Goal: Transaction & Acquisition: Subscribe to service/newsletter

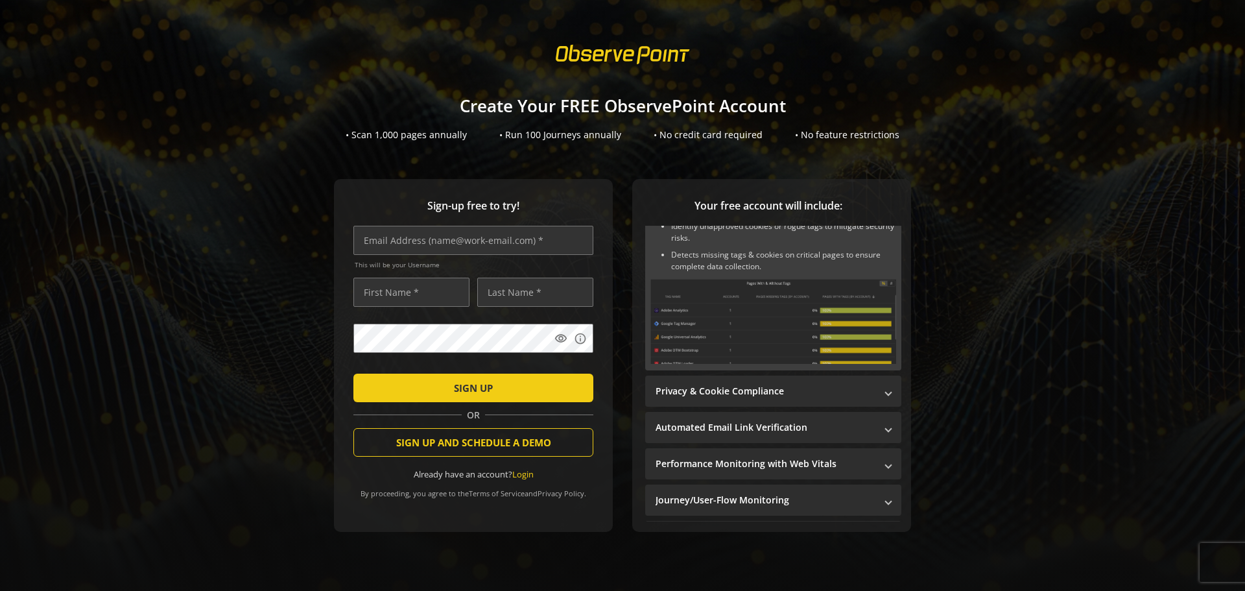
scroll to position [130, 0]
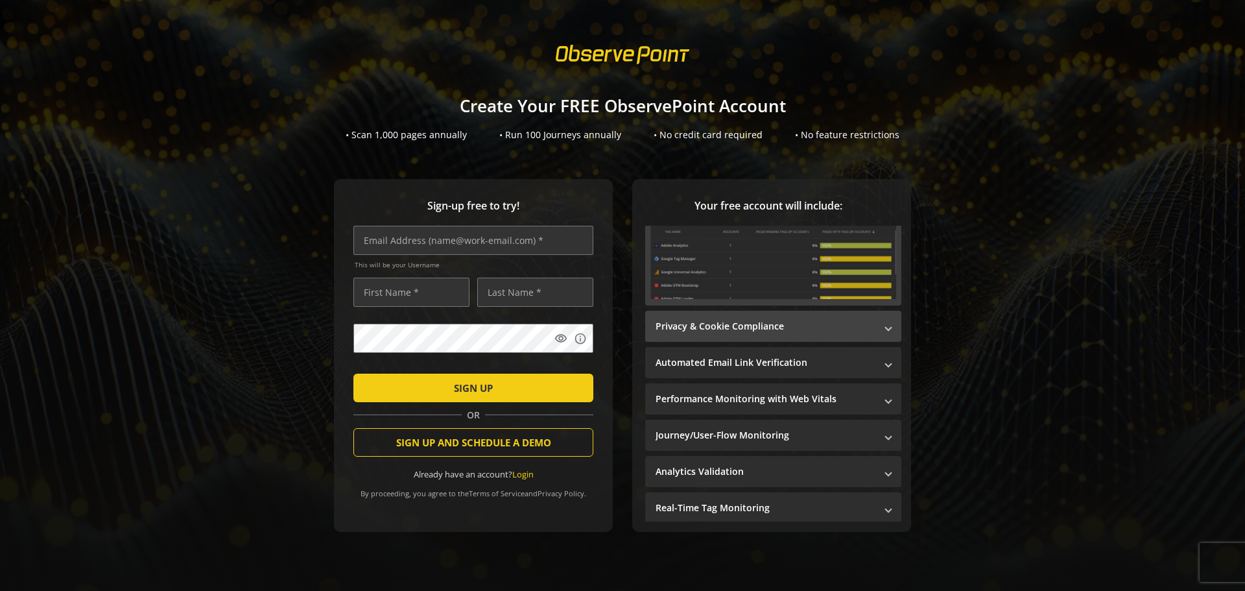
click at [886, 324] on mat-expansion-panel-header "Privacy & Cookie Compliance" at bounding box center [773, 326] width 256 height 31
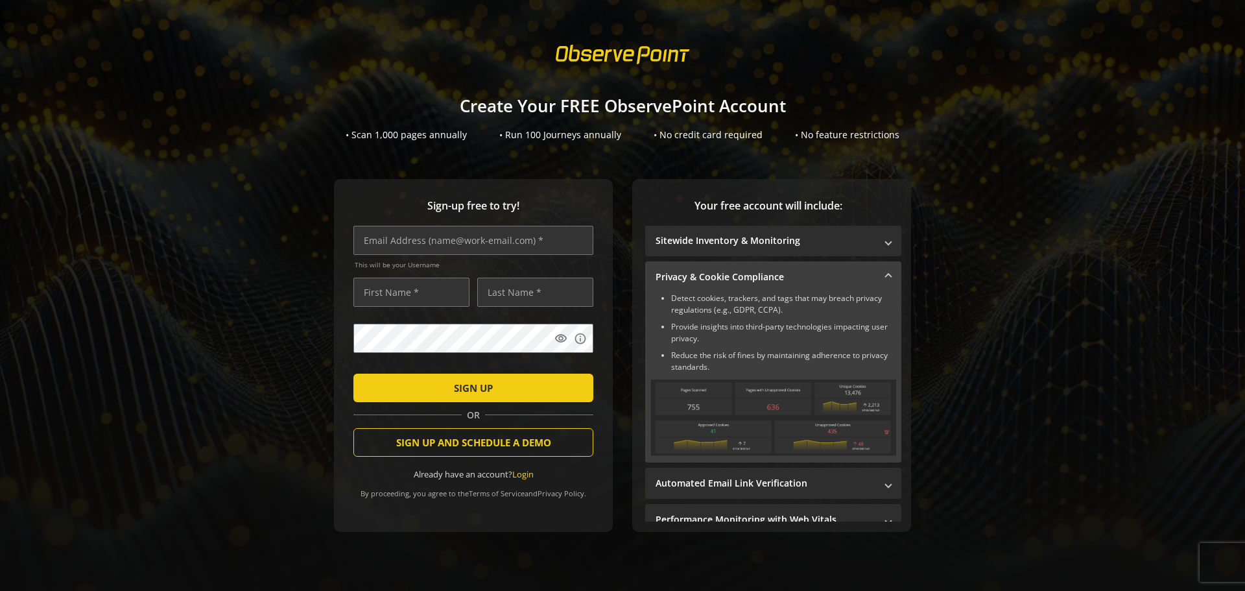
scroll to position [0, 0]
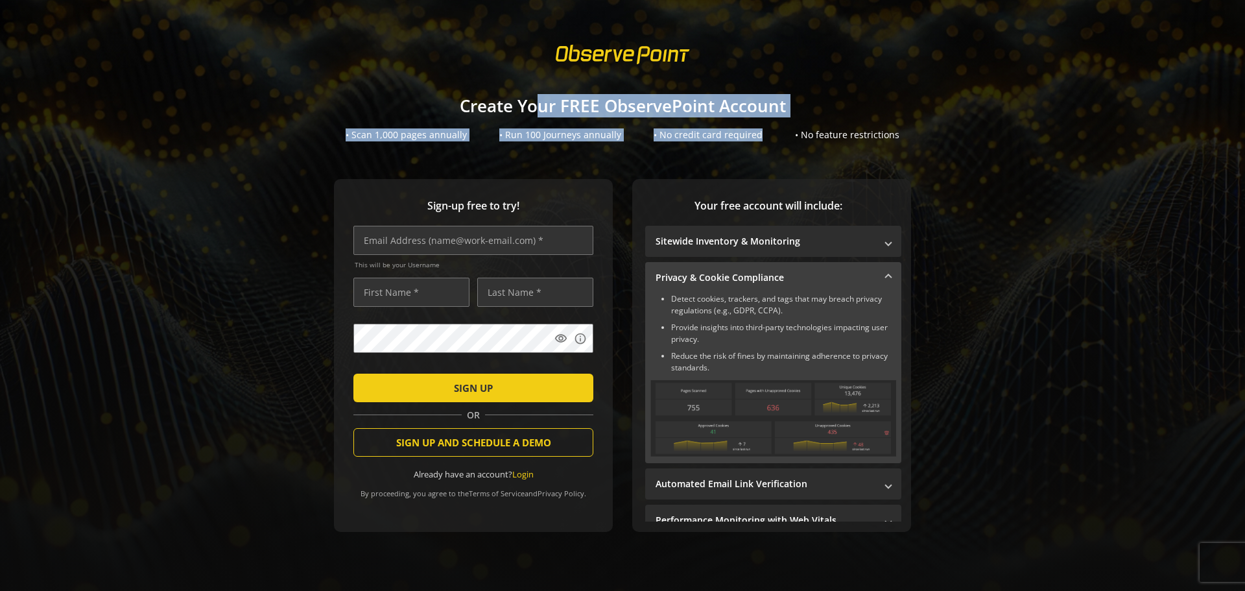
drag, startPoint x: 540, startPoint y: 110, endPoint x: 752, endPoint y: 124, distance: 213.2
click at [752, 124] on div "Create Your FREE ObservePoint Account • Scan 1,000 pages annually • Run 100 Jou…" at bounding box center [622, 113] width 1245 height 58
click at [195, 122] on div "Create Your FREE ObservePoint Account • Scan 1,000 pages annually • Run 100 Jou…" at bounding box center [622, 113] width 1245 height 58
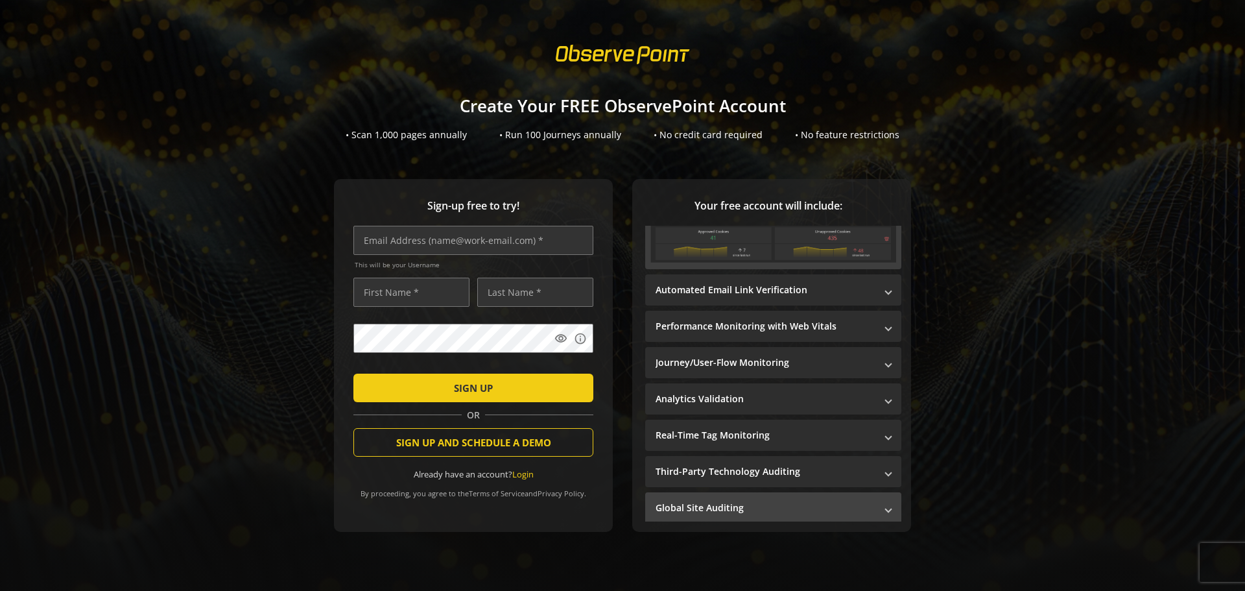
click at [886, 509] on span at bounding box center [888, 508] width 5 height 14
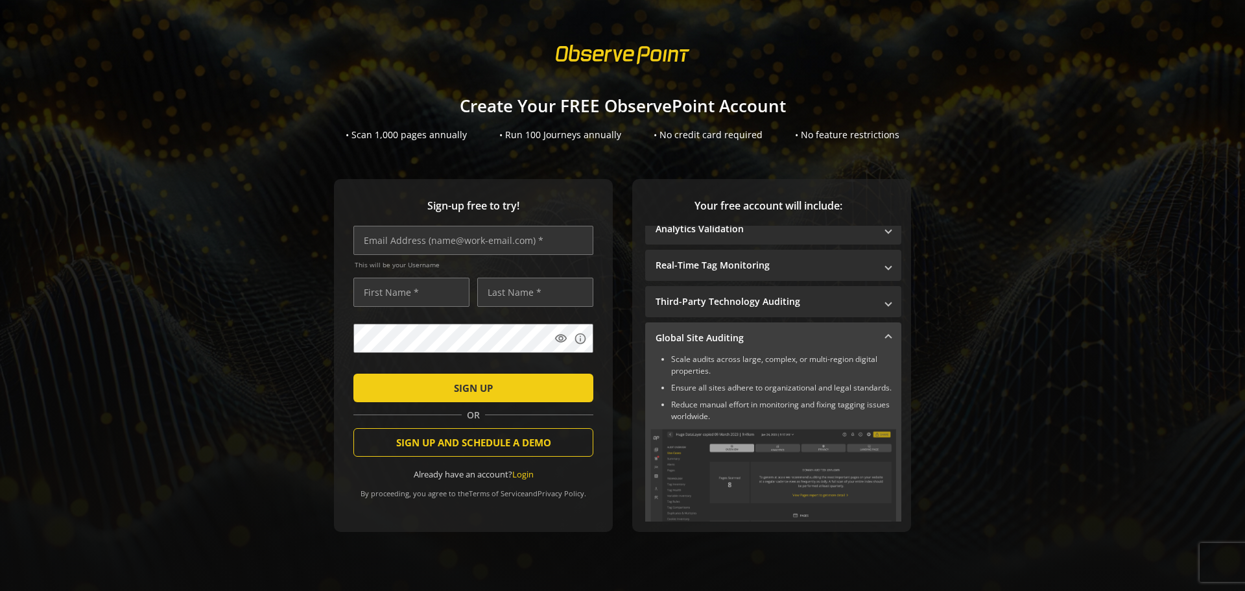
click at [1099, 294] on div "Sign-up free to try! This will be your Username visibility info SIGN UP OR SIGN…" at bounding box center [623, 381] width 1214 height 405
drag, startPoint x: 1095, startPoint y: 298, endPoint x: 976, endPoint y: 241, distance: 131.7
click at [178, 244] on div "Sign-up free to try! This will be your Username visibility info SIGN UP OR SIGN…" at bounding box center [623, 381] width 1214 height 405
click at [604, 106] on h1 "Create Your FREE ObservePoint Account" at bounding box center [622, 106] width 1245 height 19
